Goal: Task Accomplishment & Management: Manage account settings

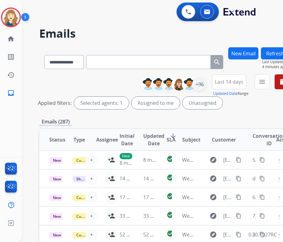
select select "**********"
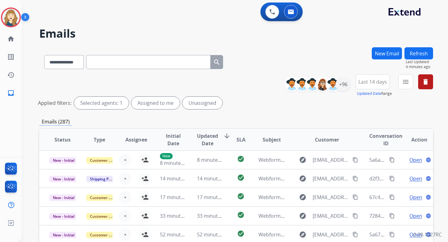
click at [201, 104] on div "Unassigned" at bounding box center [202, 103] width 40 height 12
